Goal: Information Seeking & Learning: Check status

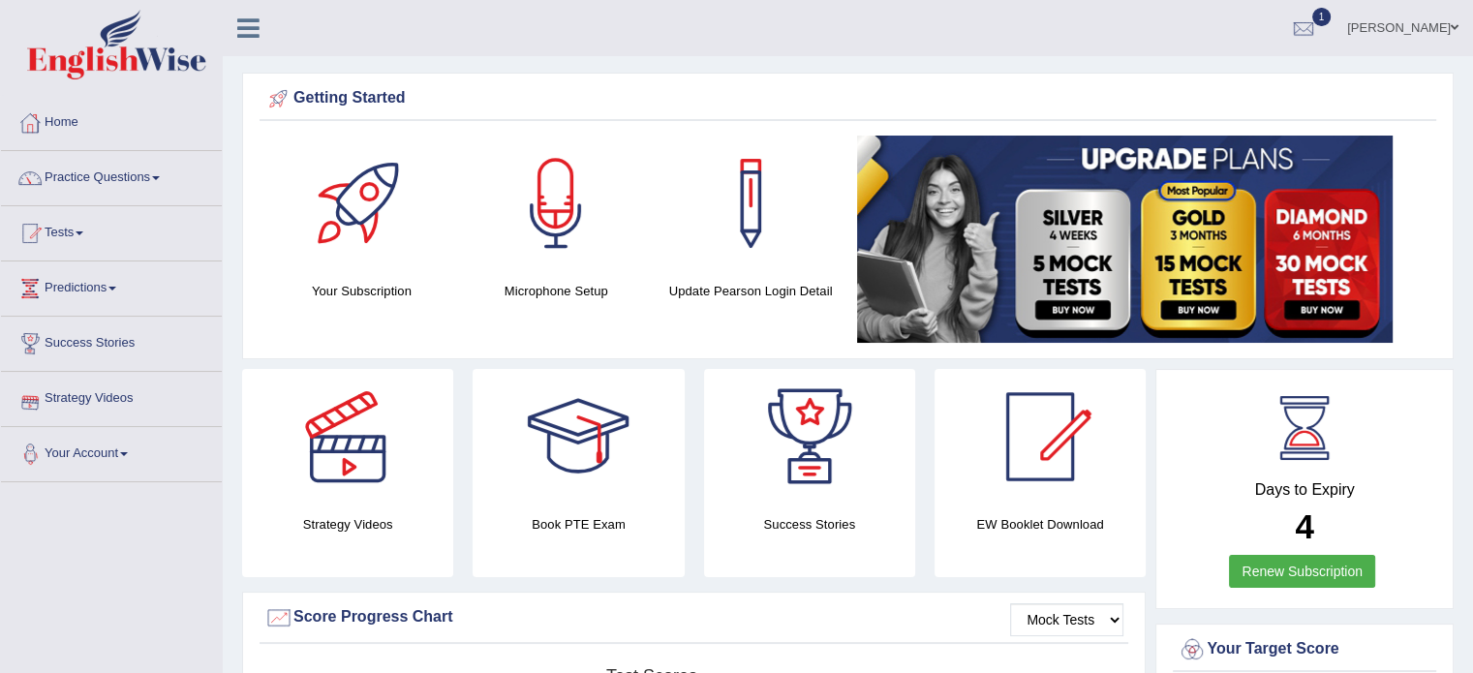
click at [83, 231] on span at bounding box center [80, 233] width 8 height 4
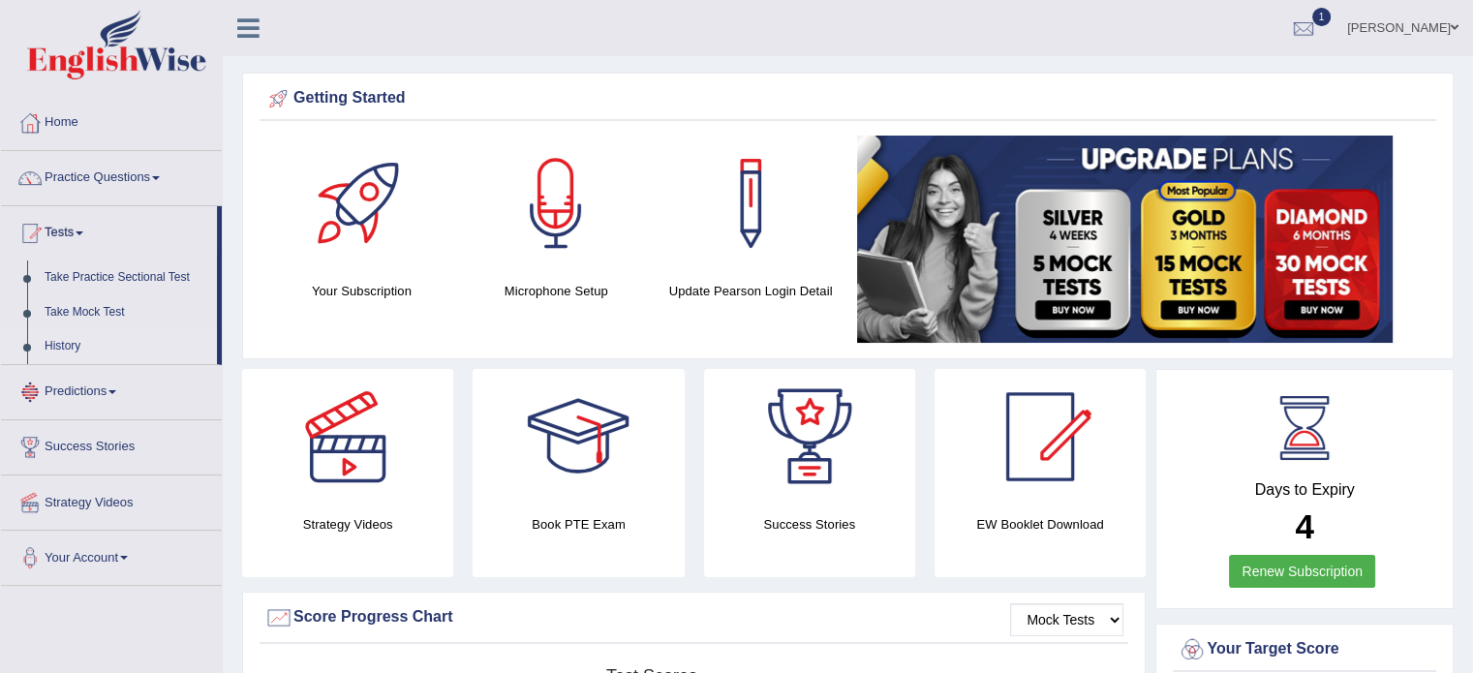
click at [66, 345] on link "History" at bounding box center [126, 346] width 181 height 35
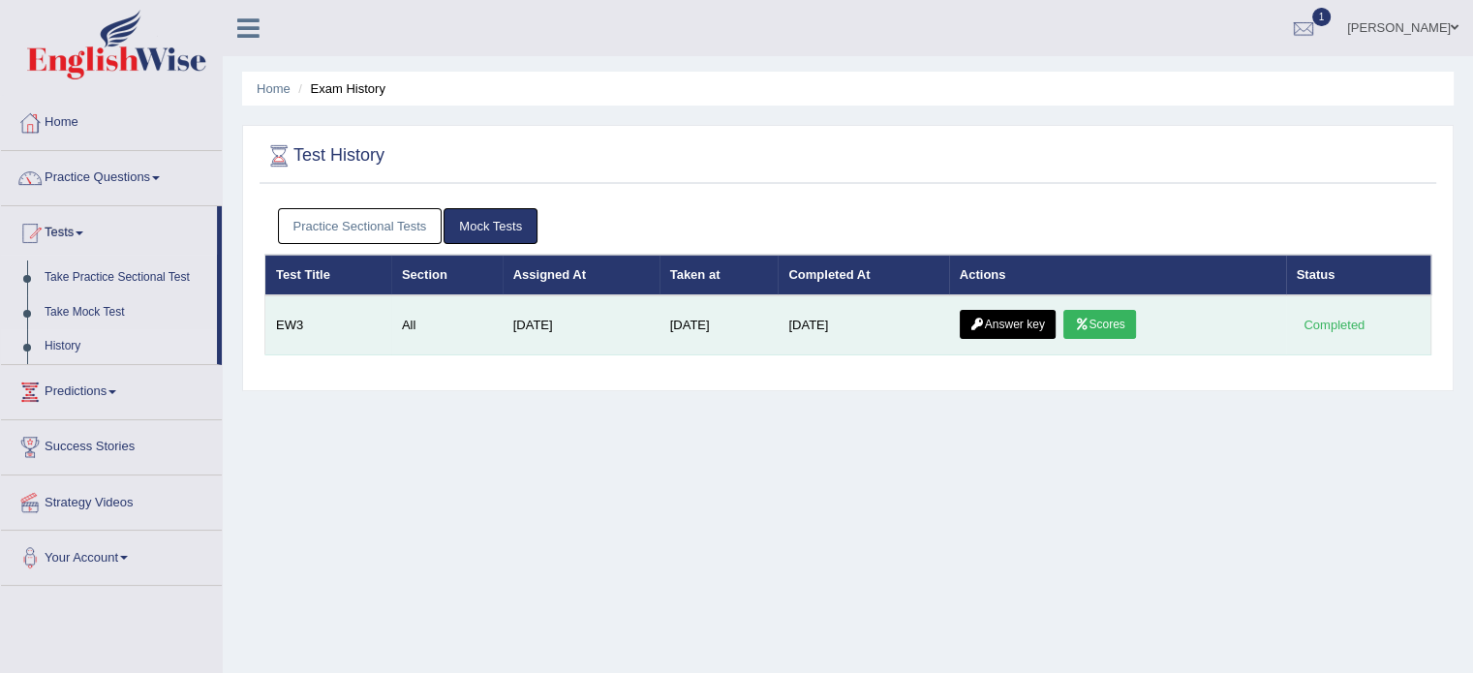
click at [1030, 324] on link "Answer key" at bounding box center [1007, 324] width 96 height 29
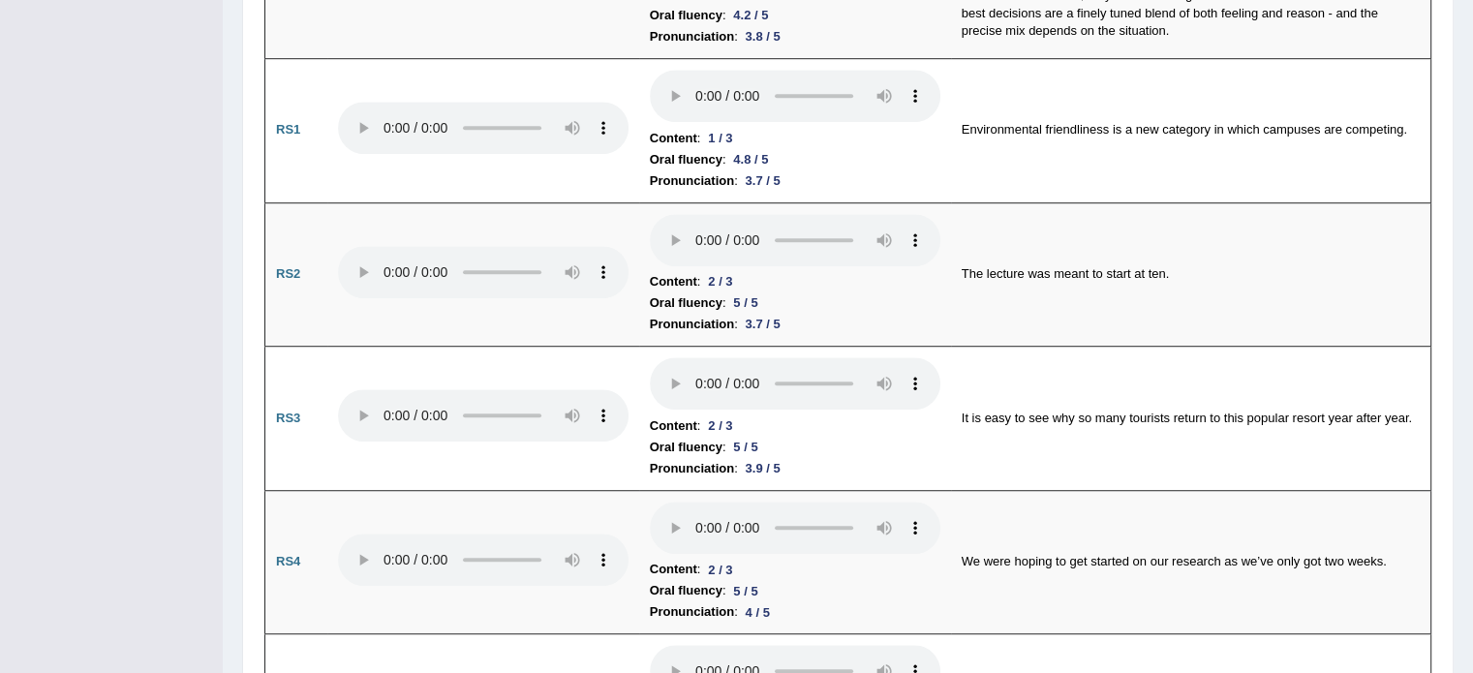
scroll to position [1218, 0]
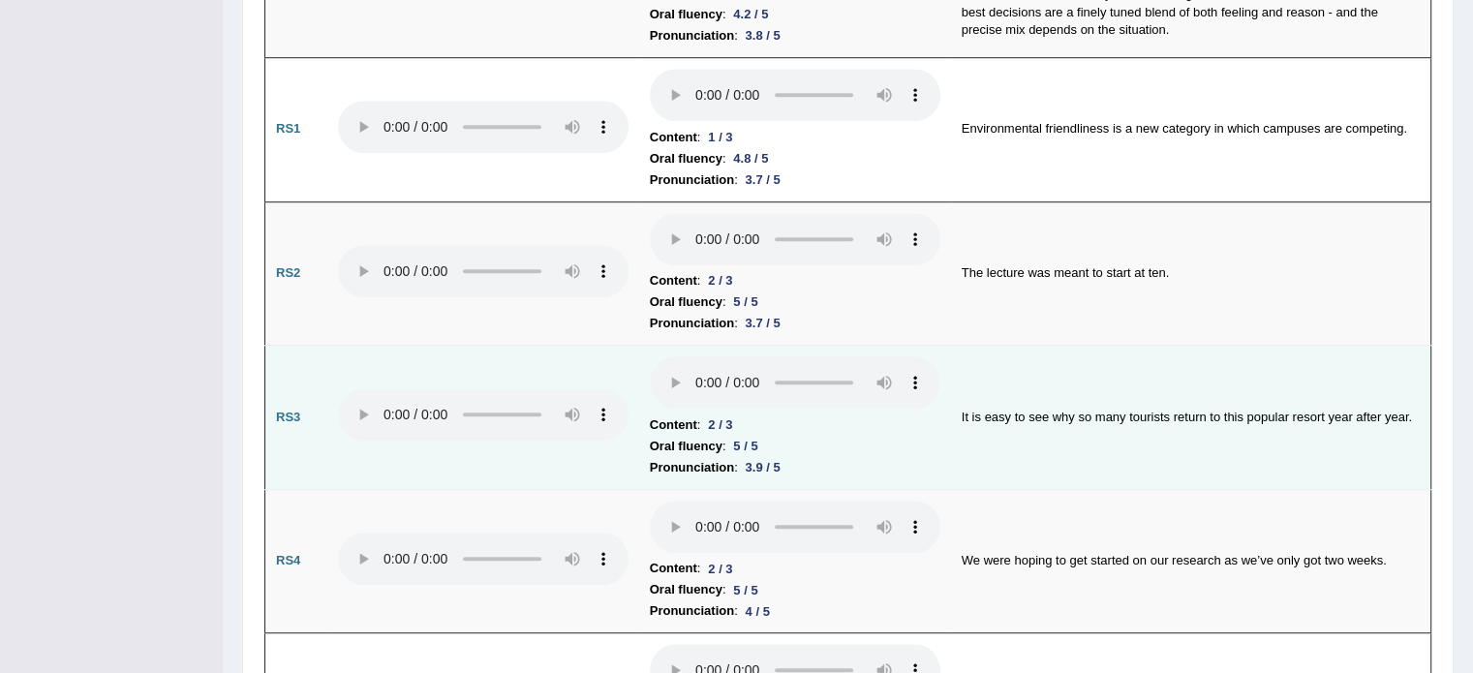
click at [399, 468] on td at bounding box center [483, 418] width 312 height 144
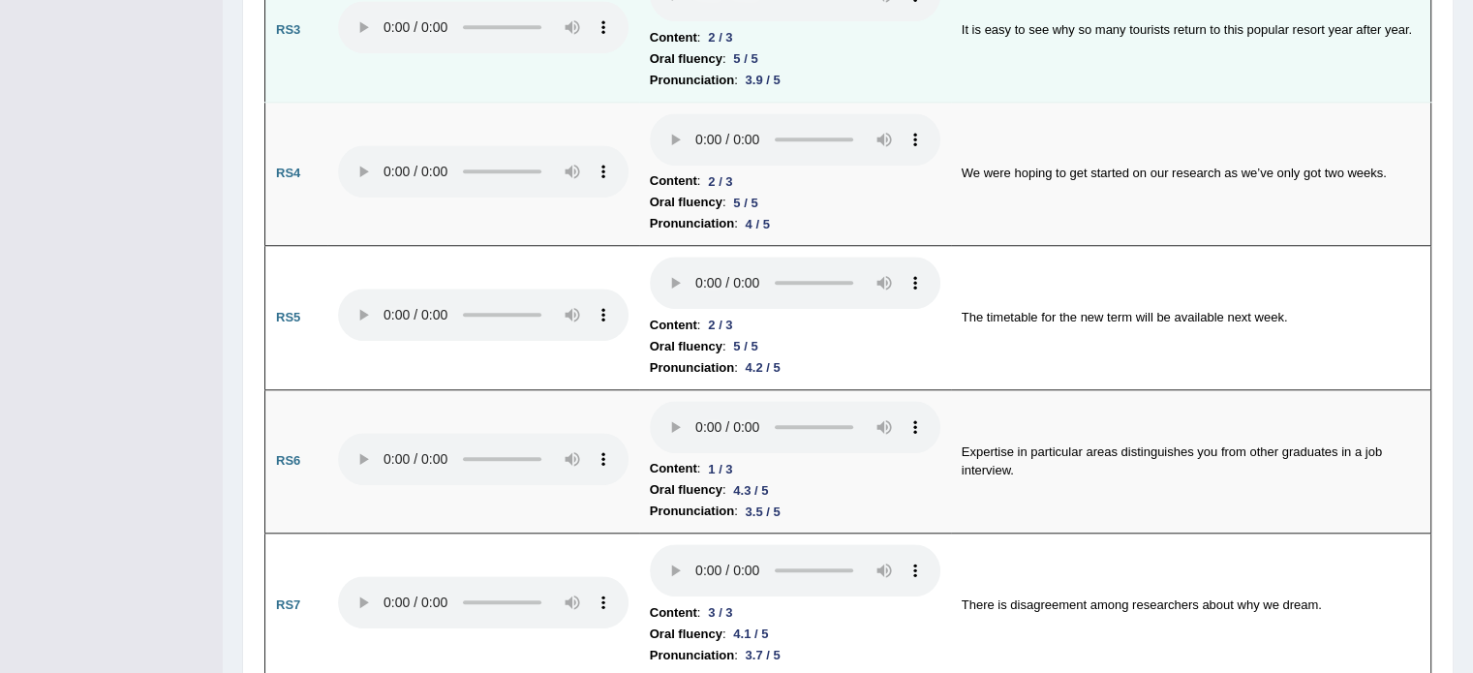
scroll to position [1614, 0]
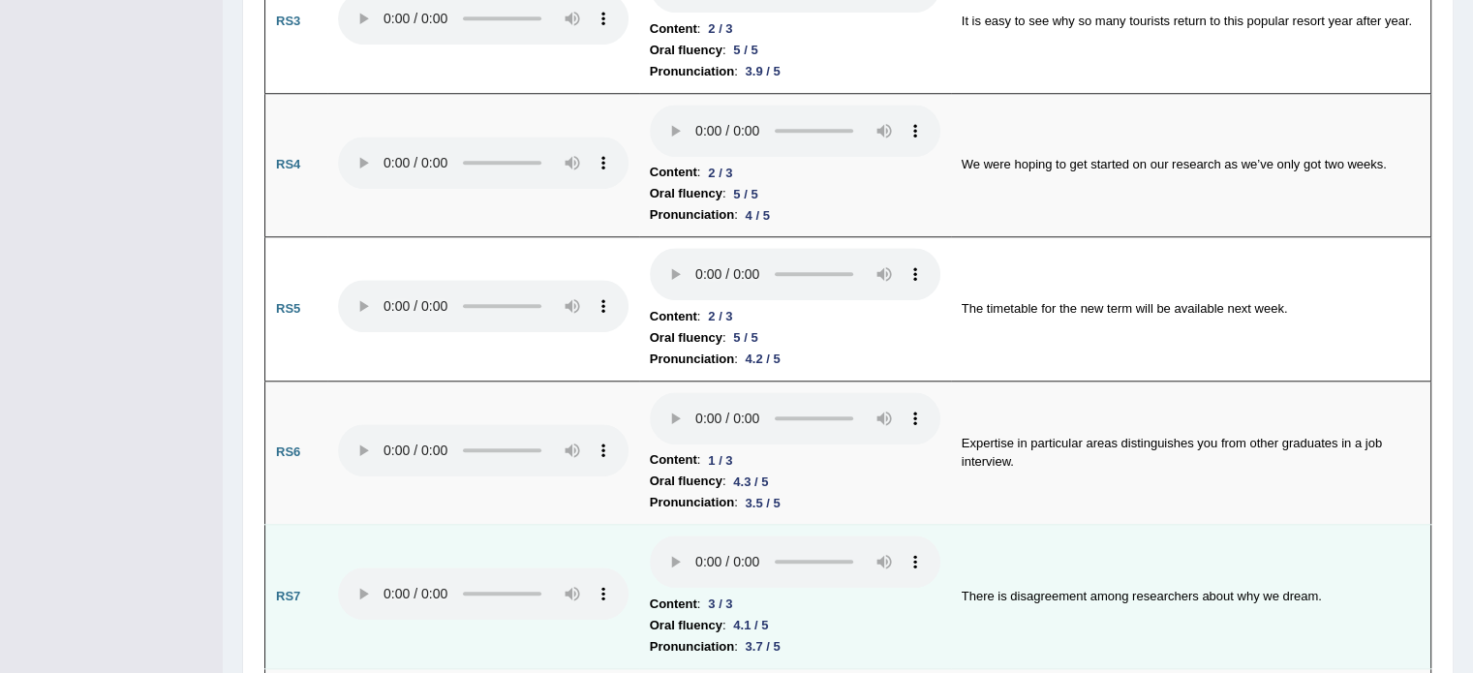
click at [400, 545] on td at bounding box center [483, 597] width 312 height 144
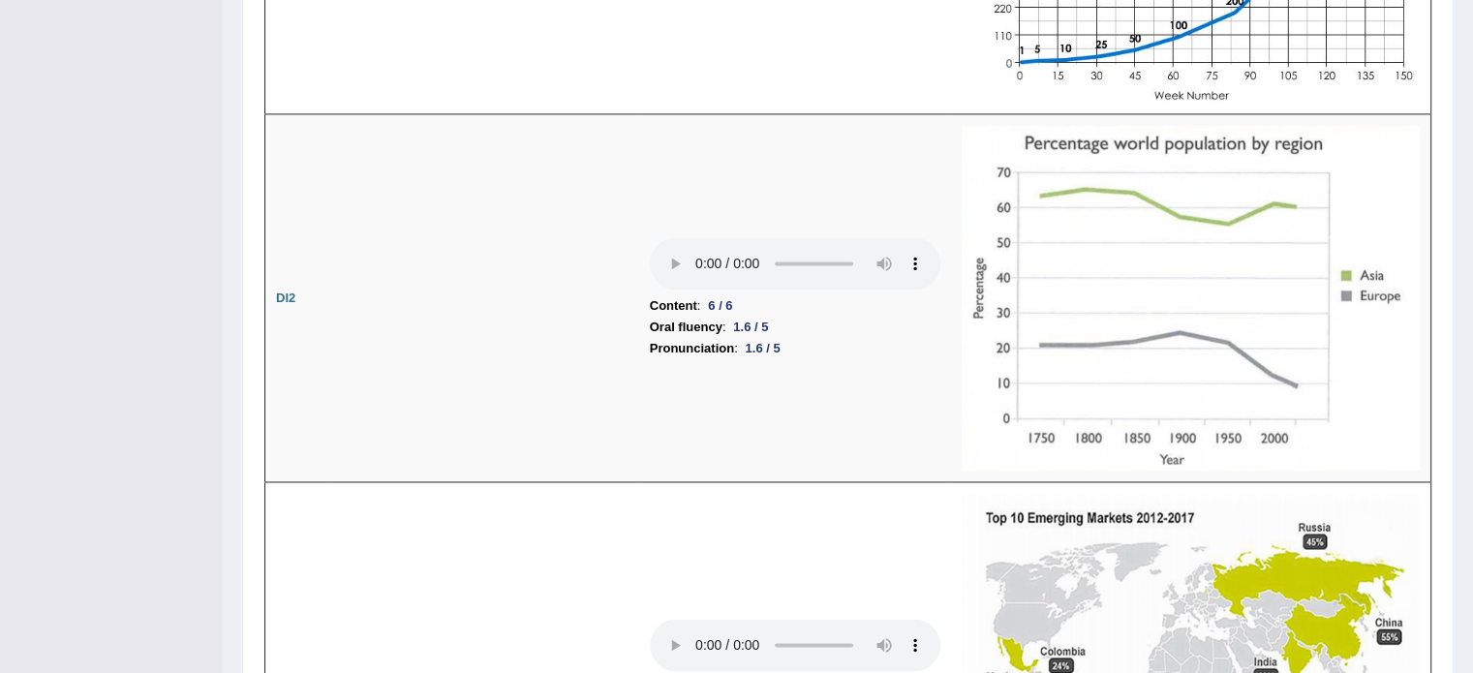
scroll to position [2985, 0]
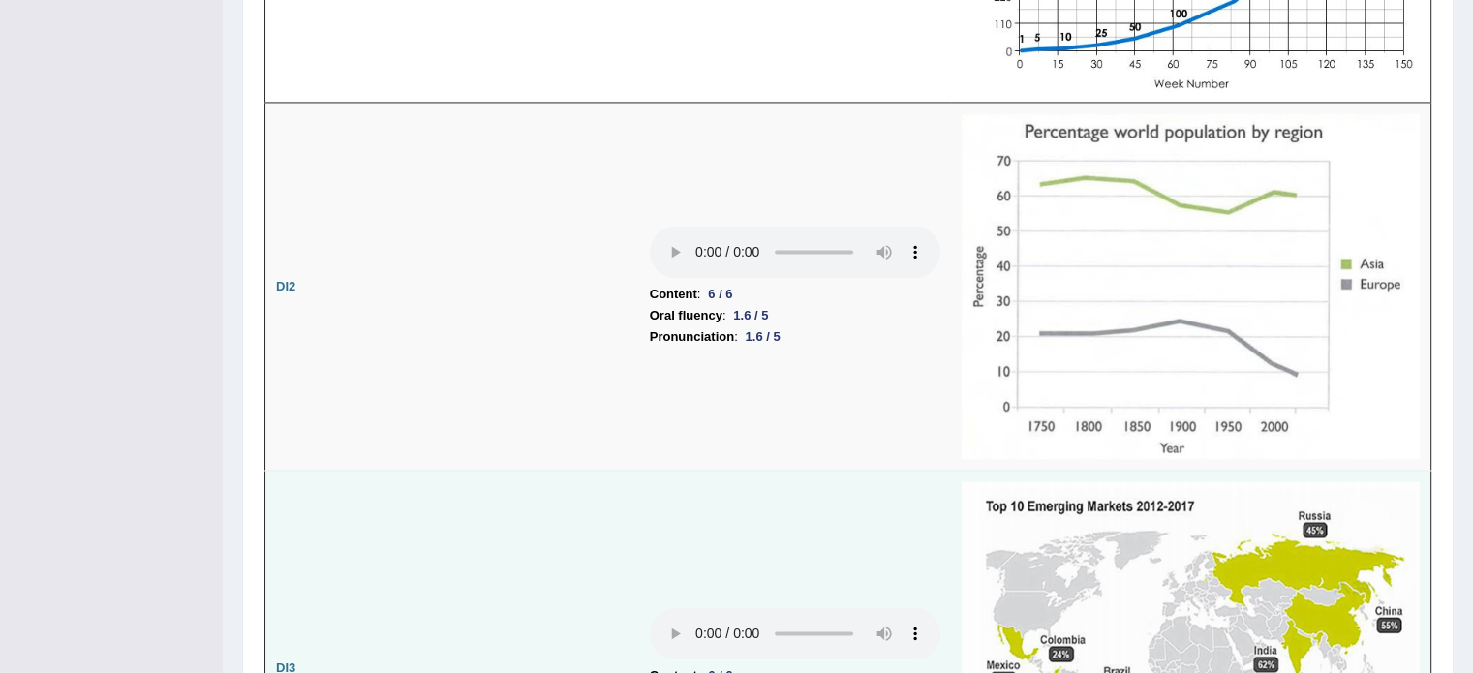
click at [500, 610] on td at bounding box center [483, 668] width 312 height 395
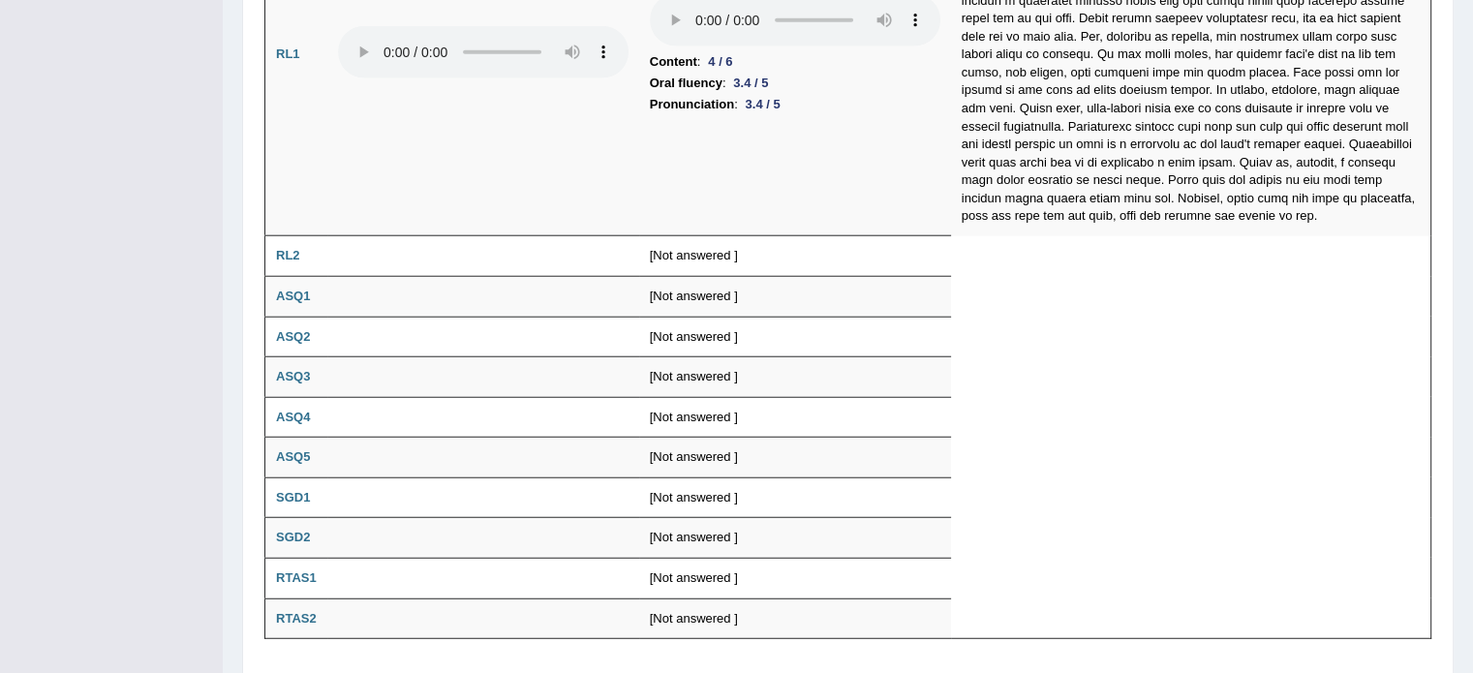
scroll to position [4926, 0]
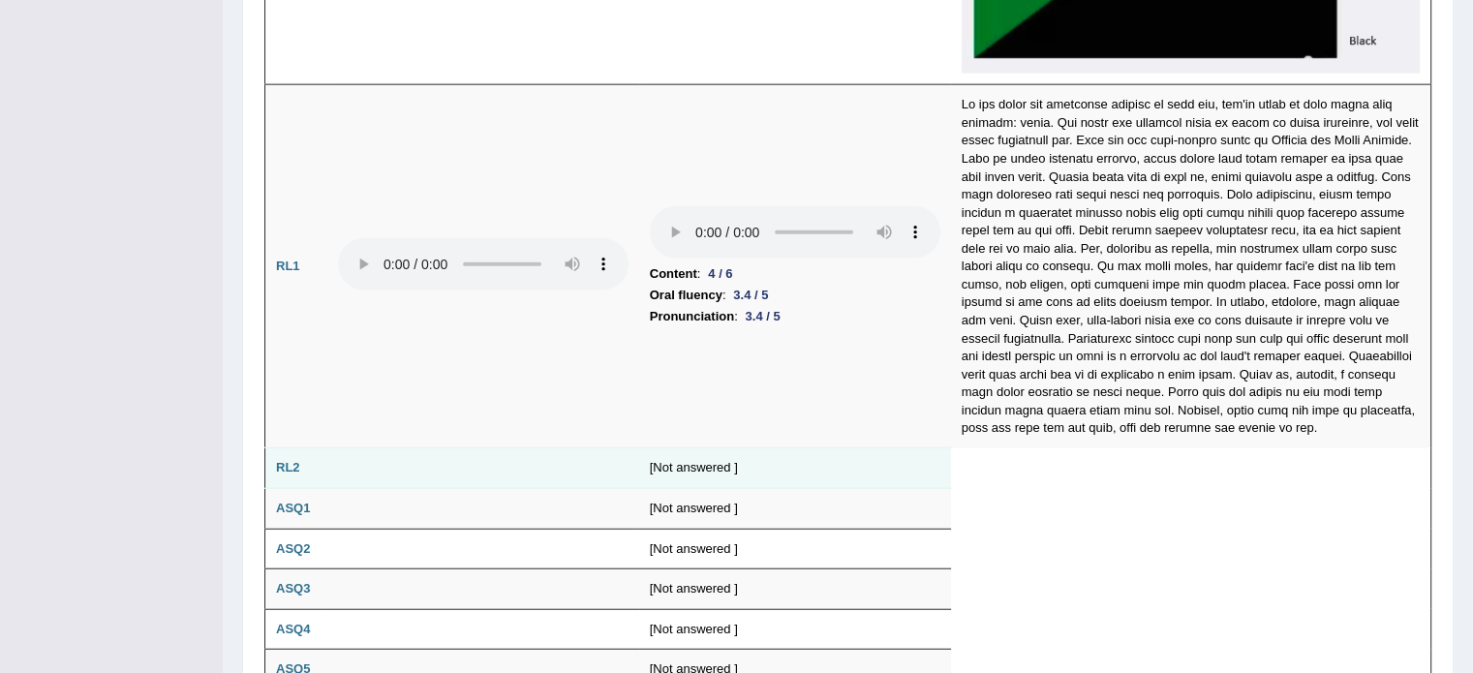
click at [405, 448] on td at bounding box center [483, 468] width 312 height 41
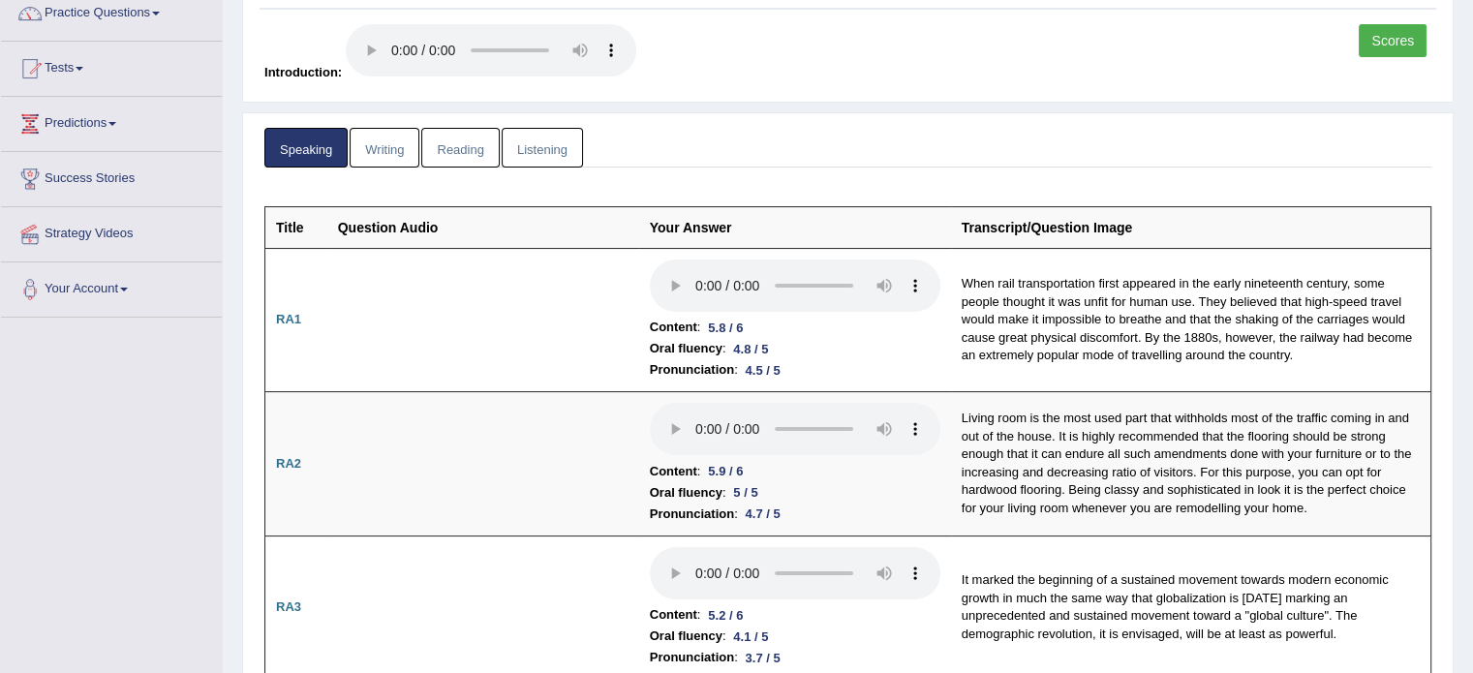
scroll to position [0, 0]
